Goal: Information Seeking & Learning: Learn about a topic

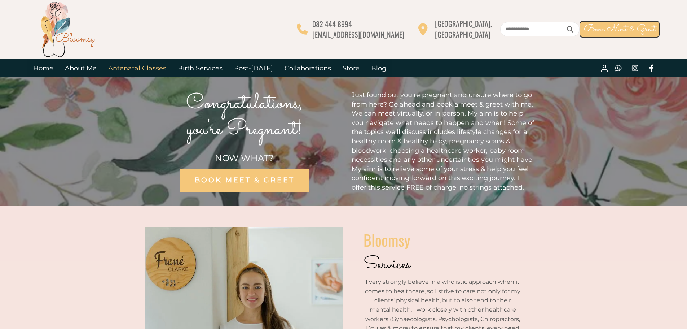
click at [129, 71] on link "Antenatal Classes" at bounding box center [137, 68] width 70 height 18
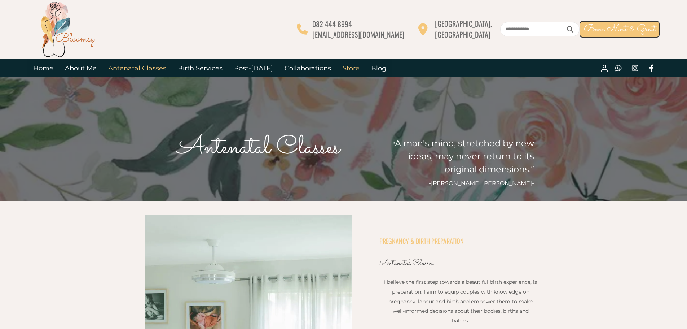
click at [344, 65] on link "Store" at bounding box center [351, 68] width 29 height 18
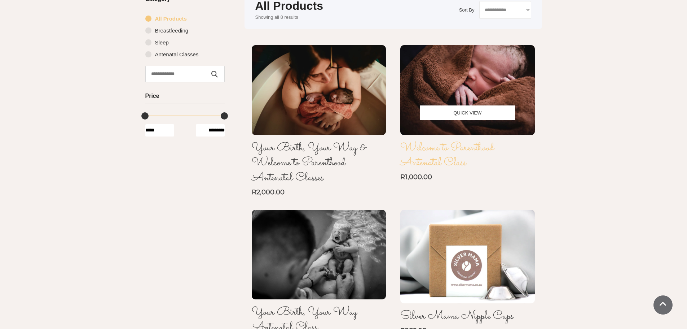
scroll to position [96, 0]
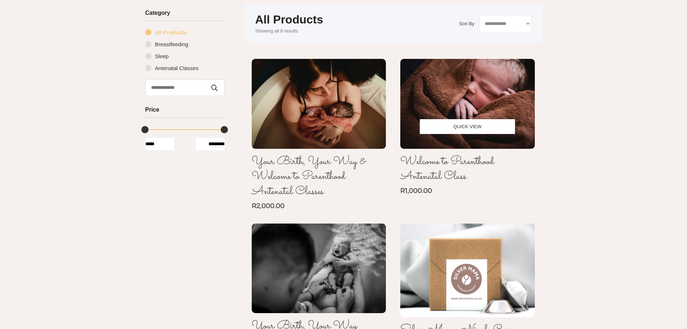
click at [447, 84] on img at bounding box center [468, 104] width 135 height 90
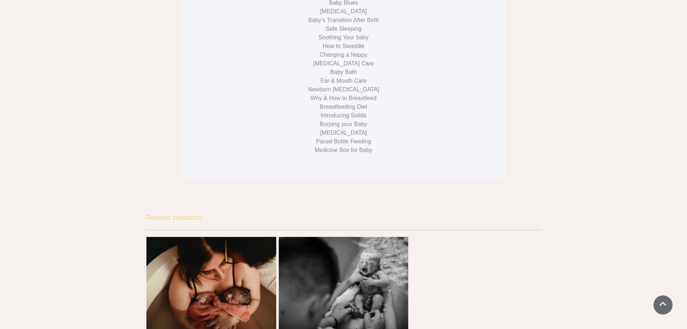
scroll to position [593, 0]
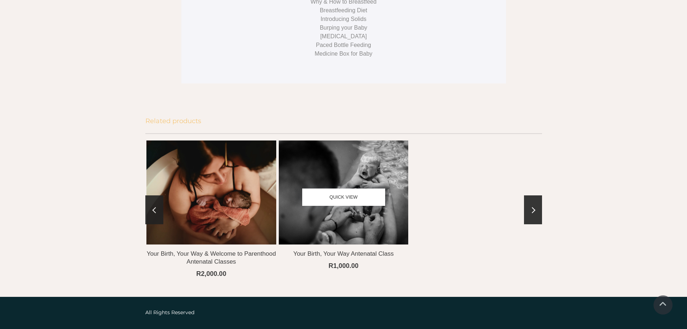
click at [371, 183] on img at bounding box center [344, 192] width 156 height 104
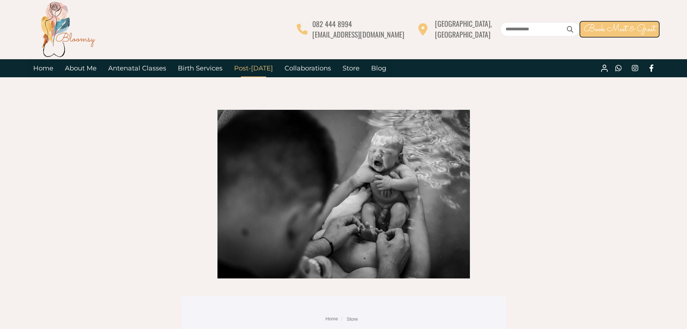
click at [264, 69] on link "Post-[DATE]" at bounding box center [253, 68] width 51 height 18
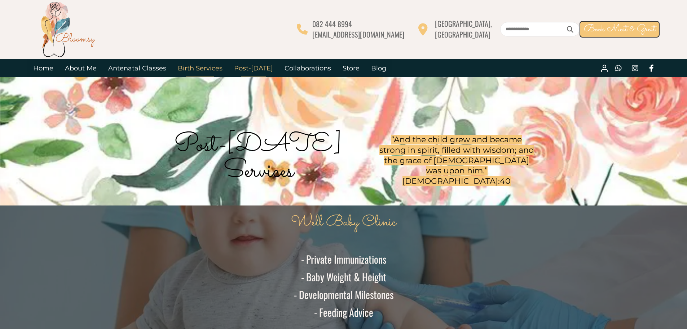
click at [204, 69] on link "Birth Services" at bounding box center [200, 68] width 56 height 18
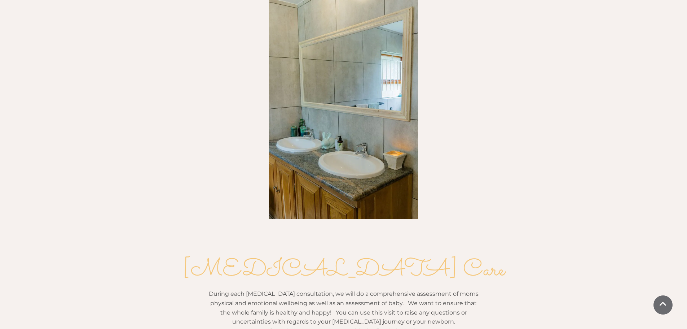
scroll to position [858, 0]
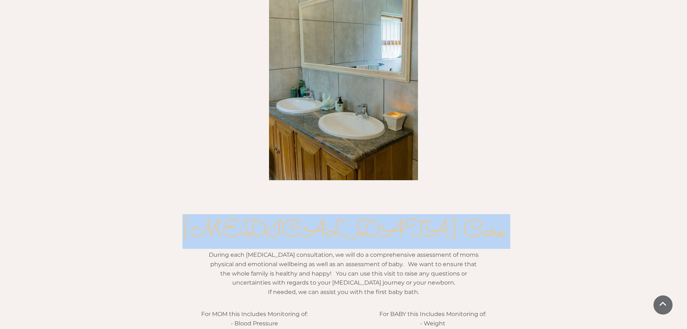
drag, startPoint x: 0, startPoint y: 205, endPoint x: 0, endPoint y: 235, distance: 29.6
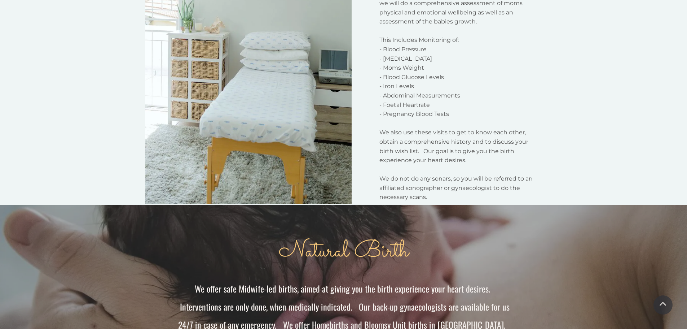
scroll to position [0, 0]
